Goal: Task Accomplishment & Management: Manage account settings

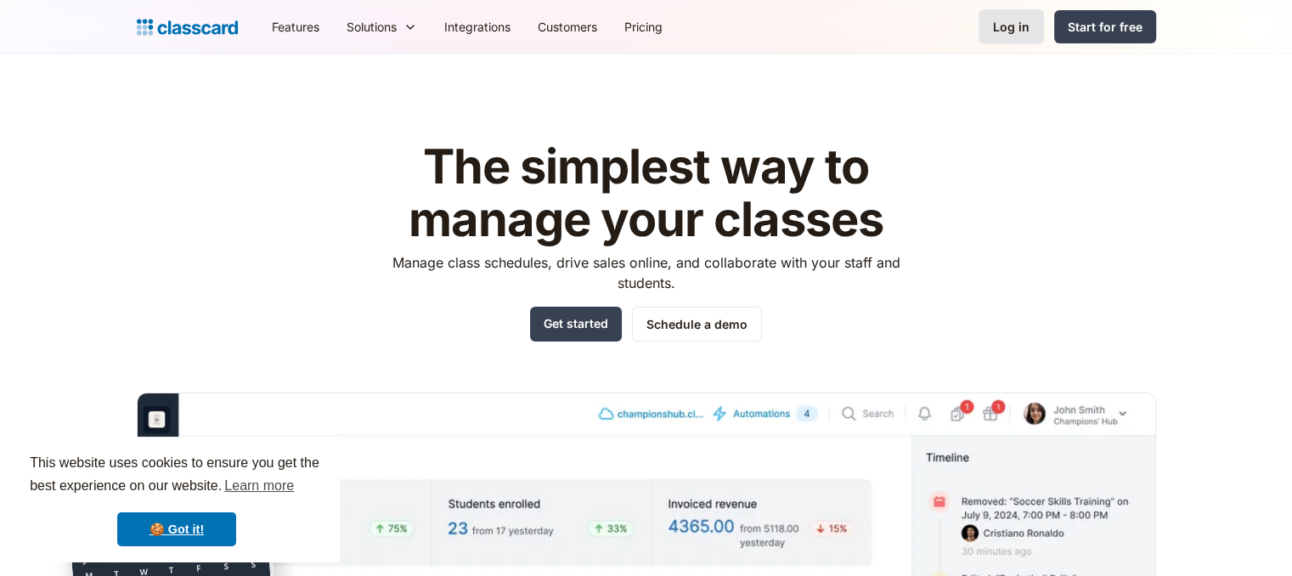
click at [996, 31] on div "Log in" at bounding box center [1011, 27] width 37 height 18
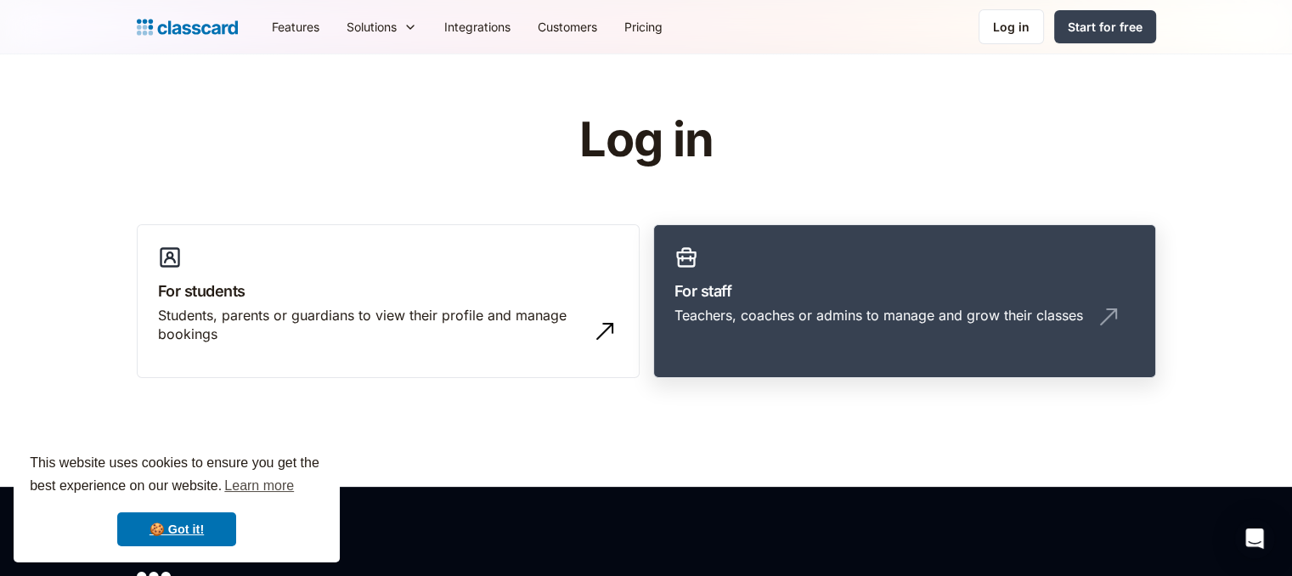
click at [746, 272] on link "For staff Teachers, coaches or admins to manage and grow their classes" at bounding box center [904, 301] width 503 height 155
